Goal: Task Accomplishment & Management: Manage account settings

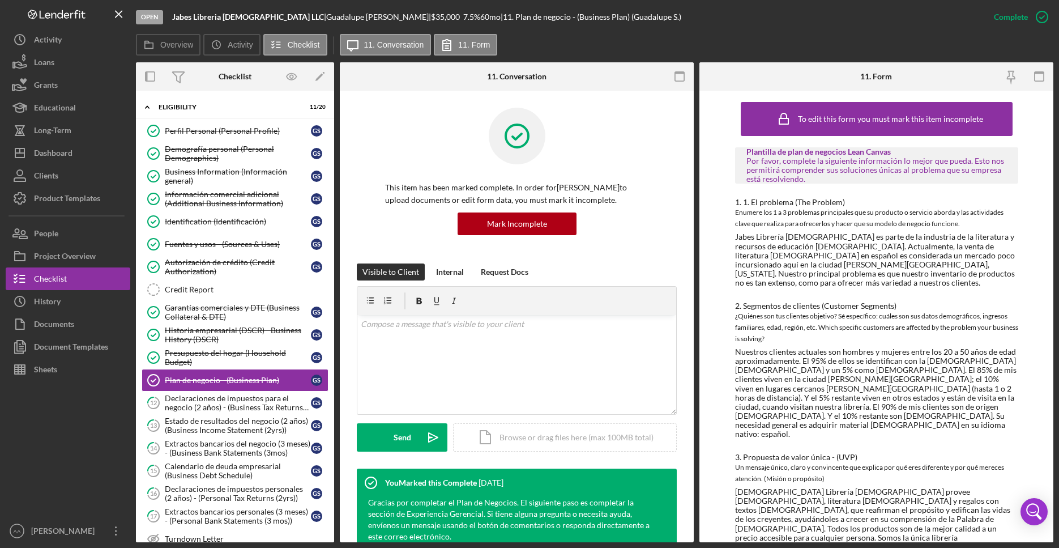
scroll to position [812, 0]
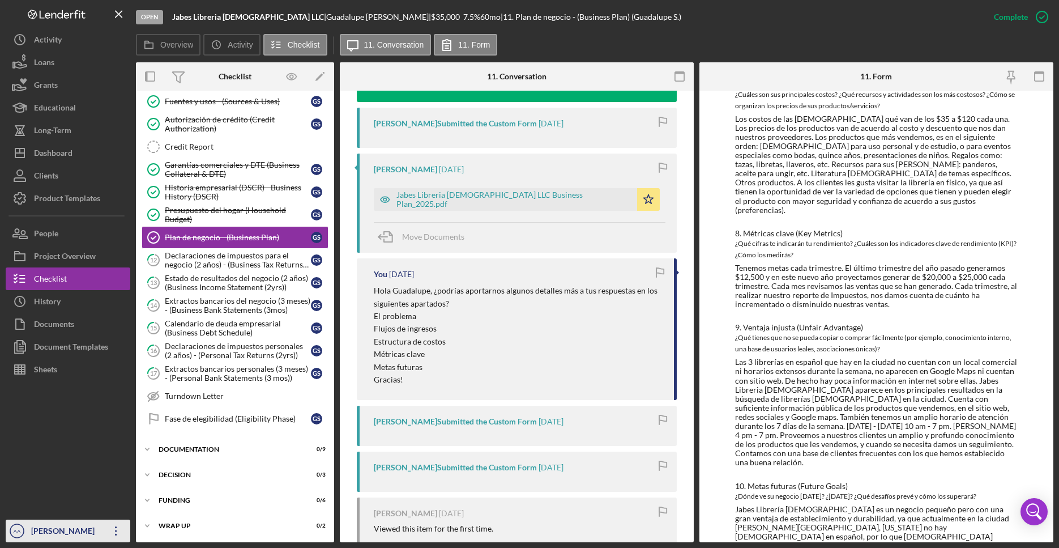
click at [31, 529] on div "[PERSON_NAME]" at bounding box center [65, 531] width 74 height 25
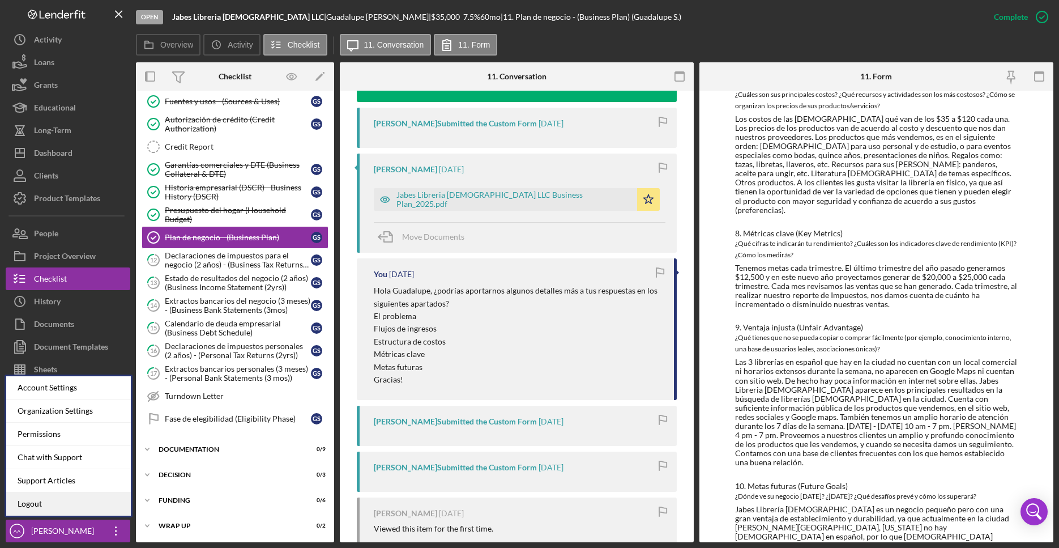
click at [65, 496] on link "Logout" at bounding box center [68, 503] width 125 height 23
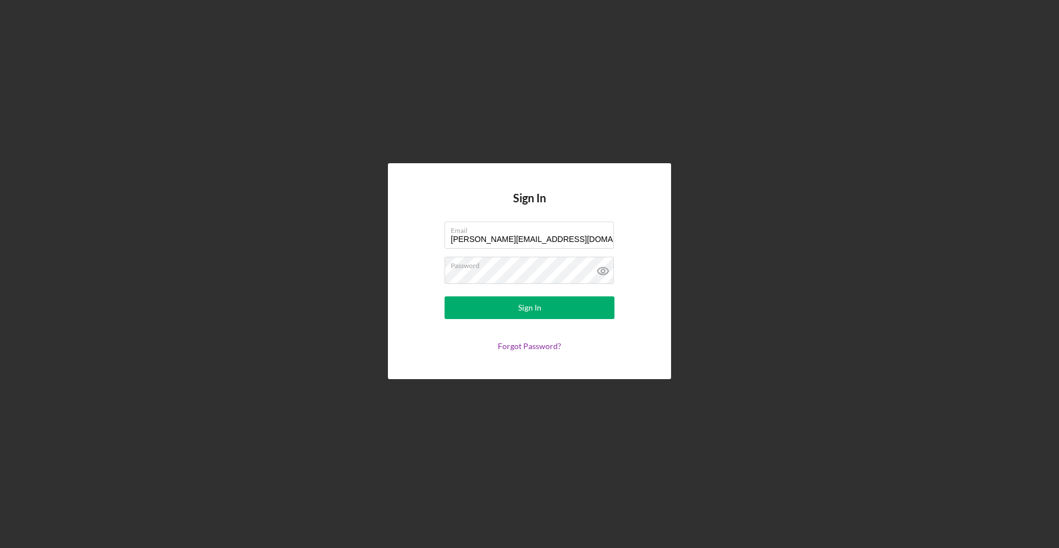
click at [590, 155] on div "Sign In Email [PERSON_NAME][EMAIL_ADDRESS][DOMAIN_NAME] Password Sign In Forgot…" at bounding box center [530, 271] width 1048 height 542
click at [445, 221] on div at bounding box center [445, 221] width 0 height 0
type input "[PERSON_NAME][EMAIL_ADDRESS][DOMAIN_NAME]"
click at [563, 310] on button "Sign In" at bounding box center [530, 307] width 170 height 23
